Goal: Task Accomplishment & Management: Manage account settings

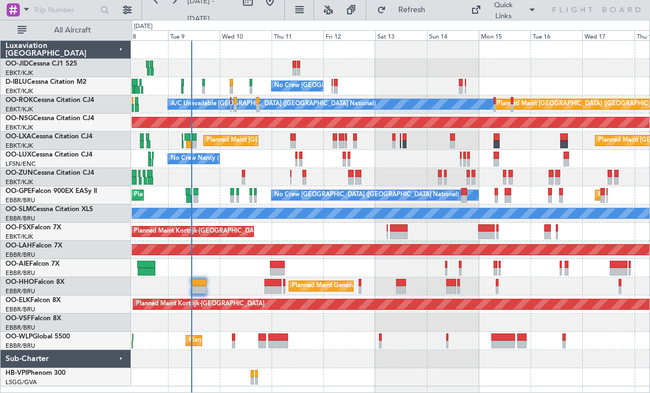
click at [305, 168] on div "No Crew [GEOGRAPHIC_DATA] ([GEOGRAPHIC_DATA] National) A/C Unavailable [GEOGRAP…" at bounding box center [391, 214] width 518 height 346
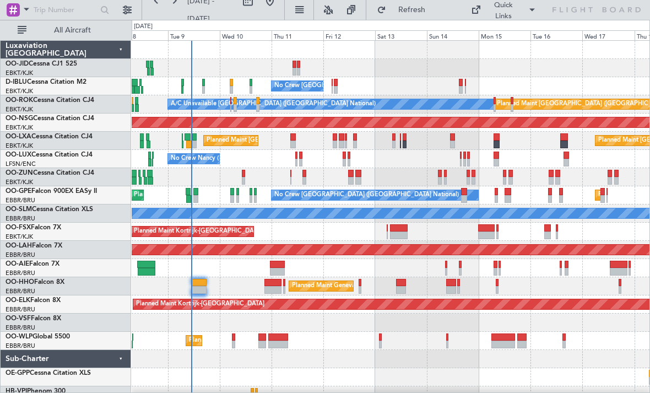
click at [311, 184] on div "No Crew [GEOGRAPHIC_DATA] ([GEOGRAPHIC_DATA] National) A/C Unavailable [GEOGRAP…" at bounding box center [391, 223] width 518 height 364
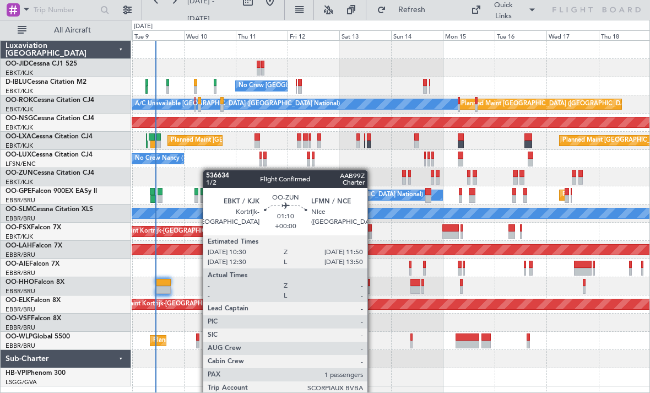
click at [208, 170] on div "No Crew [GEOGRAPHIC_DATA] ([GEOGRAPHIC_DATA] National) Planned Maint [GEOGRAPHI…" at bounding box center [391, 214] width 518 height 346
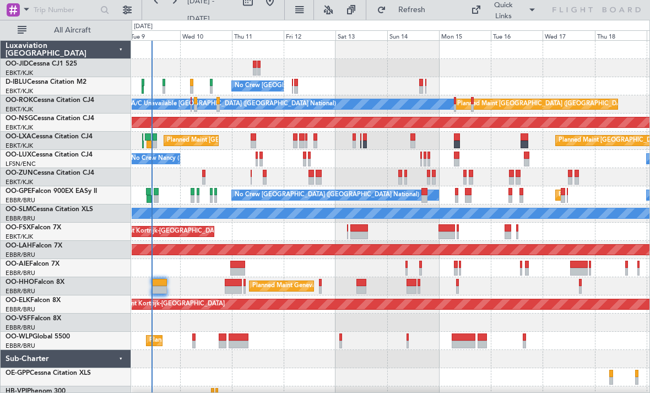
click at [471, 349] on div "No Crew [GEOGRAPHIC_DATA] ([GEOGRAPHIC_DATA] National) Planned Maint [GEOGRAPHI…" at bounding box center [391, 223] width 518 height 364
click at [125, 15] on button at bounding box center [128, 10] width 18 height 18
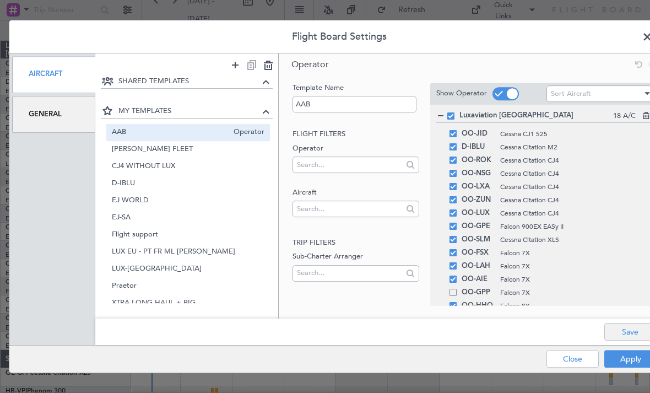
click at [631, 326] on button "Save" at bounding box center [631, 332] width 52 height 18
click at [633, 358] on button "Apply" at bounding box center [631, 359] width 52 height 18
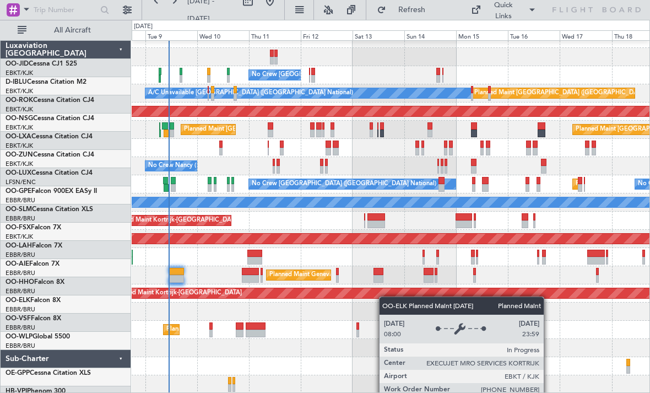
scroll to position [11, 0]
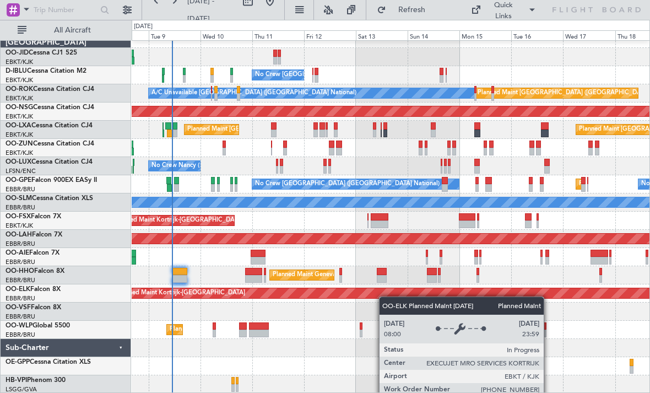
click at [386, 292] on div "No Crew [GEOGRAPHIC_DATA] ([GEOGRAPHIC_DATA] National) Planned Maint [GEOGRAPHI…" at bounding box center [391, 212] width 518 height 364
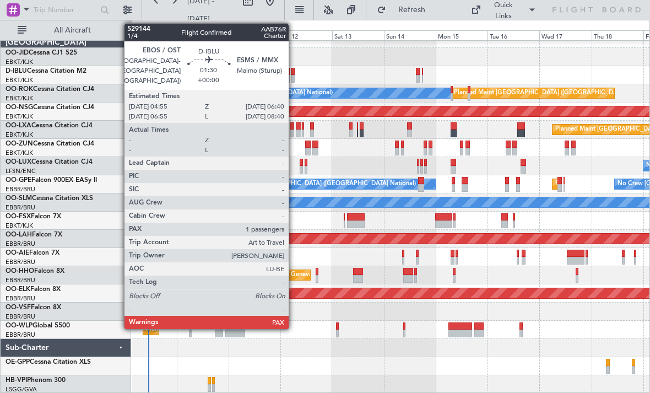
click at [294, 72] on div at bounding box center [293, 72] width 4 height 8
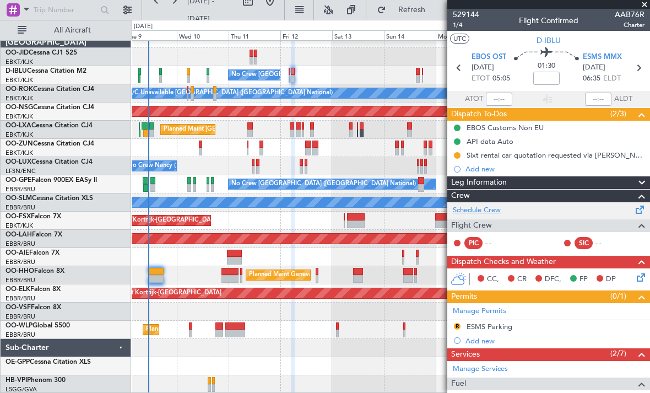
click at [494, 208] on link "Schedule Crew" at bounding box center [477, 210] width 48 height 11
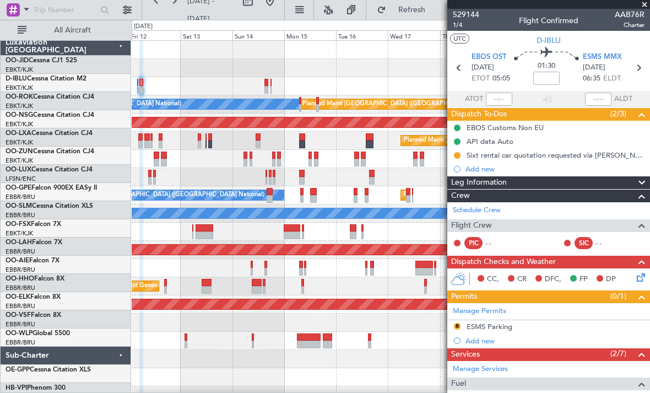
scroll to position [0, 0]
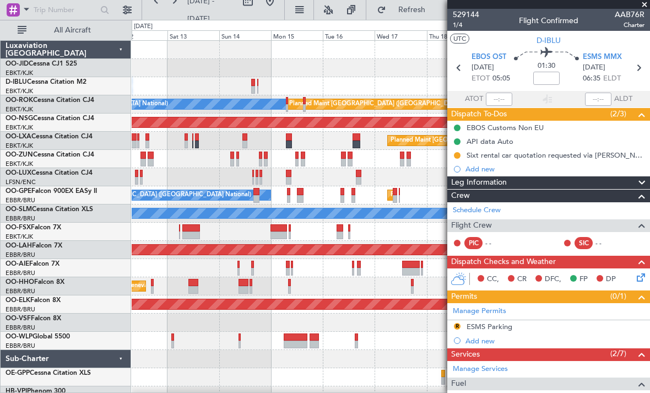
click at [216, 228] on div "No Crew [GEOGRAPHIC_DATA] ([GEOGRAPHIC_DATA] National) Planned Maint [GEOGRAPHI…" at bounding box center [391, 223] width 518 height 364
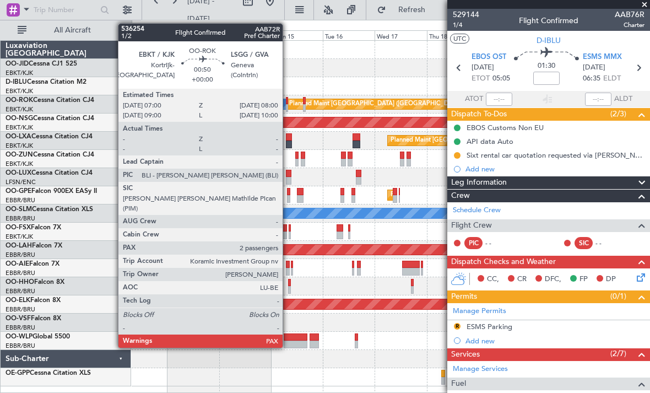
click at [288, 101] on div at bounding box center [287, 101] width 2 height 8
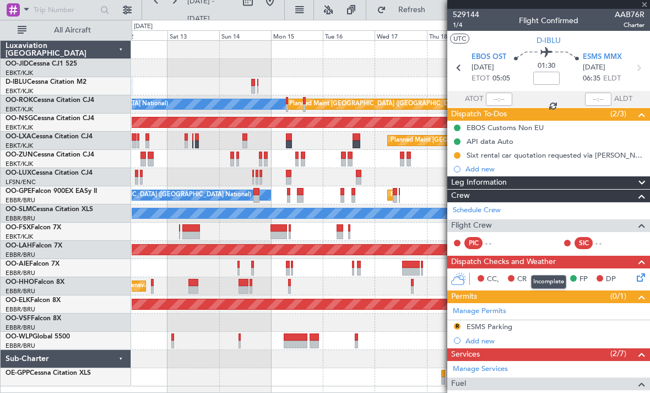
type input "2"
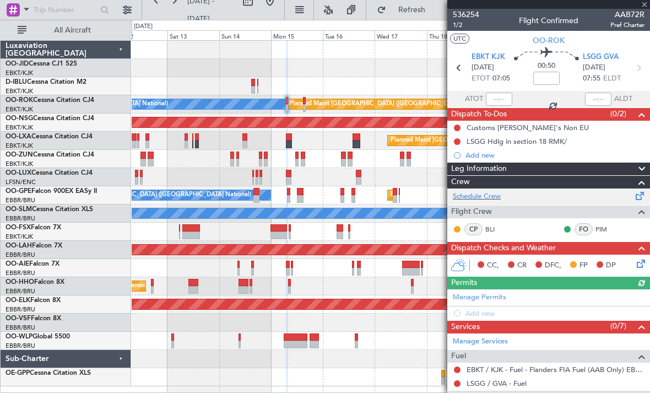
click at [502, 197] on div "Schedule Crew" at bounding box center [549, 197] width 203 height 17
